Goal: Information Seeking & Learning: Check status

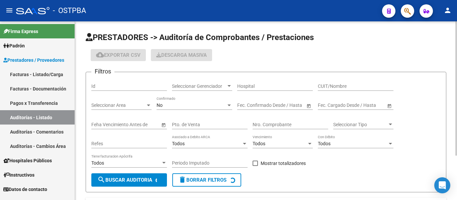
click at [200, 83] on div "Seleccionar Gerenciador Seleccionar Gerenciador" at bounding box center [202, 84] width 60 height 13
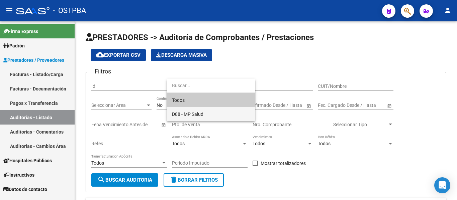
click at [188, 112] on span "D88 - MP Salud" at bounding box center [187, 114] width 31 height 5
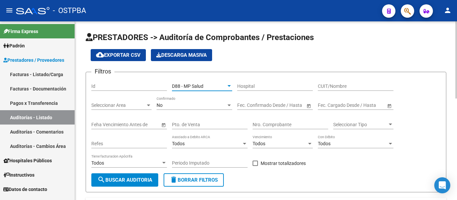
click at [184, 110] on div "No Confirmado" at bounding box center [195, 103] width 76 height 13
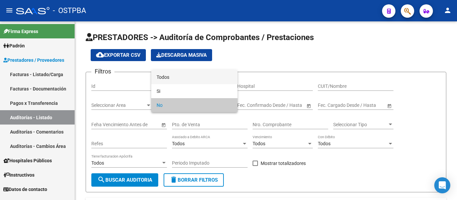
click at [179, 82] on span "Todos" at bounding box center [195, 77] width 76 height 14
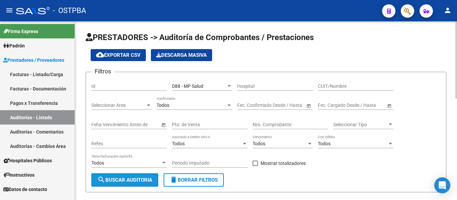
click at [138, 177] on button "search Buscar Auditoria" at bounding box center [124, 180] width 67 height 13
click at [274, 128] on div "Nro. Comprobante" at bounding box center [291, 122] width 76 height 13
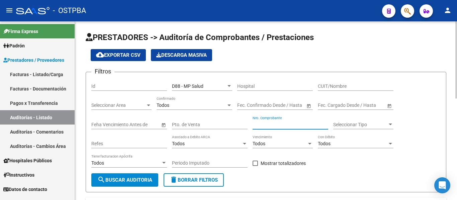
click at [274, 128] on div "Nro. Comprobante" at bounding box center [291, 122] width 76 height 13
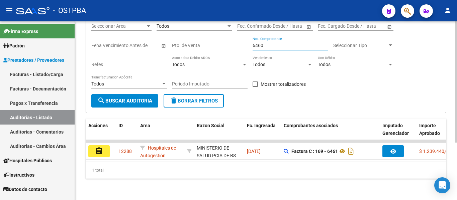
click at [269, 43] on input "6460" at bounding box center [291, 46] width 76 height 6
type input "6"
click at [267, 43] on input "6456" at bounding box center [291, 46] width 76 height 6
click at [271, 43] on input "6401" at bounding box center [291, 46] width 76 height 6
type input "6"
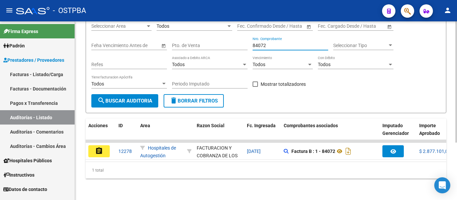
click at [273, 43] on input "84072" at bounding box center [291, 46] width 76 height 6
type input "8"
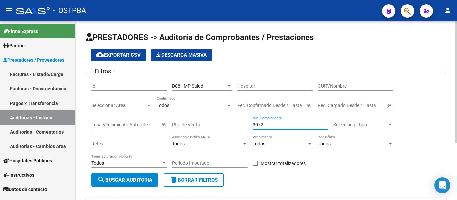
click at [272, 121] on div "3072 Nro. Comprobante" at bounding box center [291, 122] width 76 height 13
click at [265, 127] on input "3072" at bounding box center [291, 125] width 76 height 6
type input "3"
click at [115, 180] on span "search Buscar Auditoria" at bounding box center [124, 180] width 55 height 6
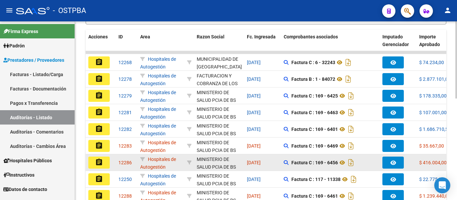
scroll to position [0, 0]
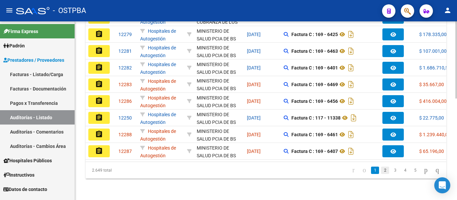
click at [381, 168] on link "2" at bounding box center [385, 170] width 8 height 7
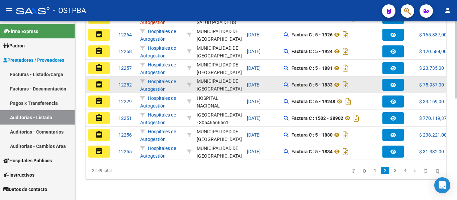
scroll to position [235, 0]
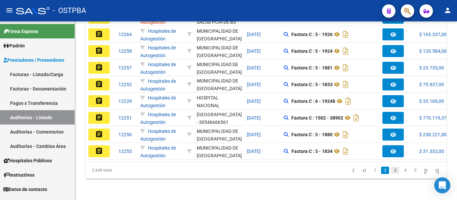
click at [391, 170] on link "3" at bounding box center [395, 170] width 8 height 7
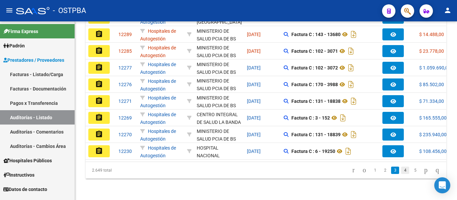
click at [401, 171] on link "4" at bounding box center [405, 170] width 8 height 7
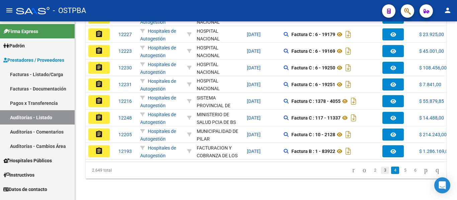
click at [381, 171] on link "3" at bounding box center [385, 170] width 8 height 7
click at [381, 173] on link "2" at bounding box center [385, 170] width 8 height 7
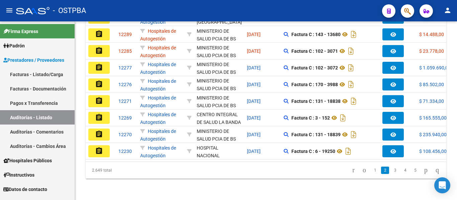
click at [367, 170] on div "2.649 total 1 2 3 4 5" at bounding box center [266, 170] width 361 height 17
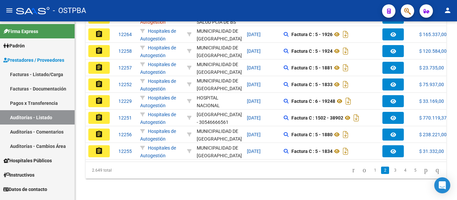
click at [371, 170] on link "1" at bounding box center [375, 170] width 8 height 7
click at [367, 170] on div "2.649 total 1 2 3 4 5" at bounding box center [266, 170] width 361 height 17
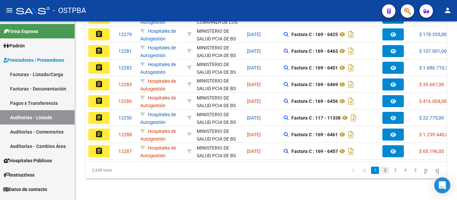
click at [381, 173] on link "2" at bounding box center [385, 170] width 8 height 7
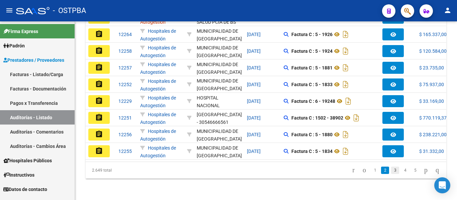
click at [391, 170] on link "3" at bounding box center [395, 170] width 8 height 7
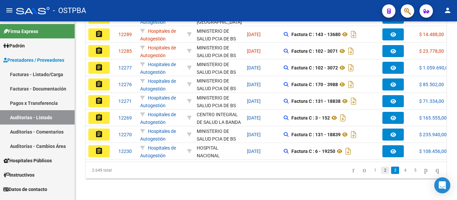
click at [381, 168] on link "2" at bounding box center [385, 170] width 8 height 7
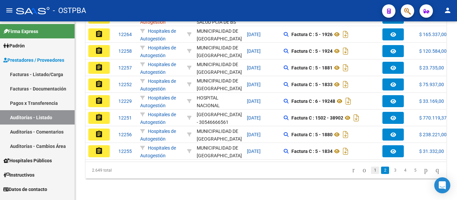
click at [371, 171] on link "1" at bounding box center [375, 170] width 8 height 7
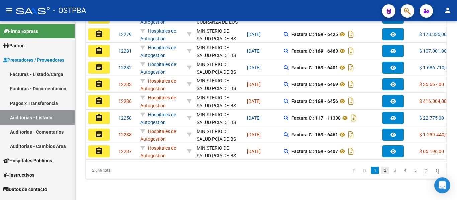
click at [381, 169] on link "2" at bounding box center [385, 170] width 8 height 7
